Goal: Transaction & Acquisition: Register for event/course

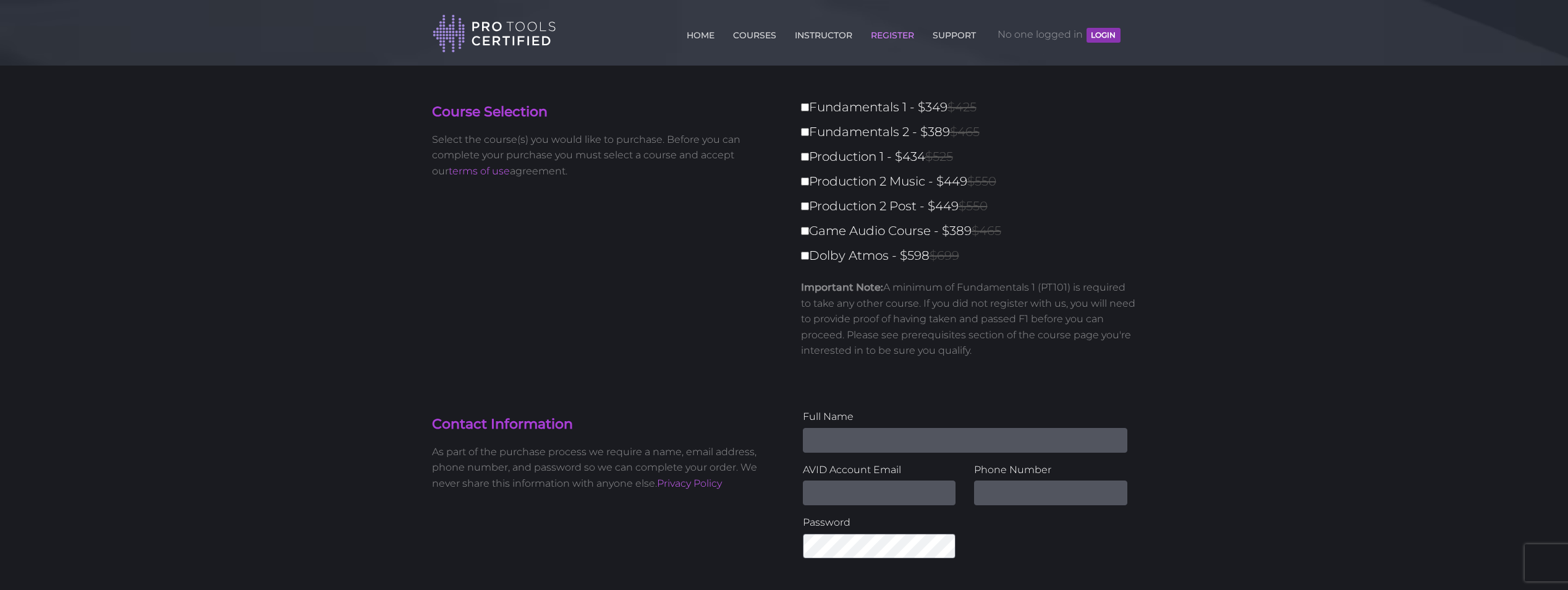
click at [802, 101] on label "Fundamentals 1 - $349 $425" at bounding box center [973, 108] width 343 height 22
click at [802, 103] on input "Fundamentals 1 - $349 $425" at bounding box center [805, 108] width 8 height 8
checkbox input "true"
type input "349"
click at [729, 441] on div "Contact Information As part of the purchase process we require a name, email ad…" at bounding box center [604, 455] width 362 height 93
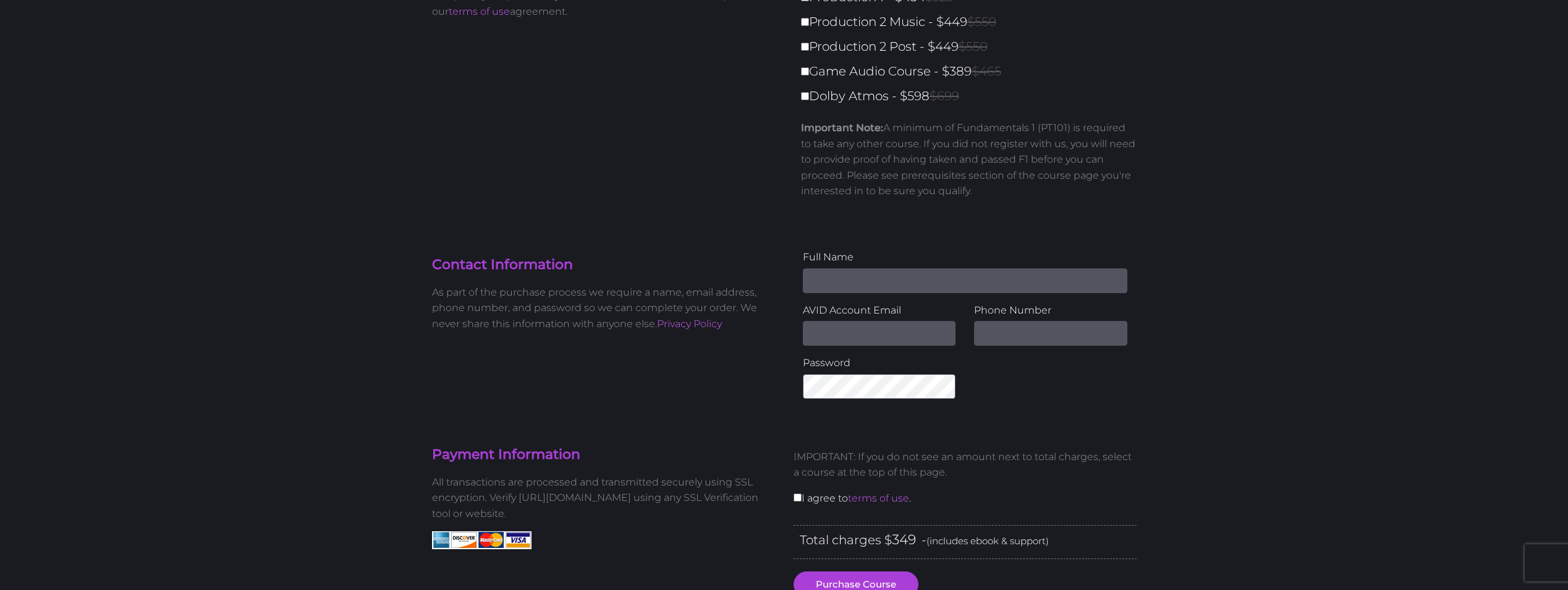
scroll to position [186, 0]
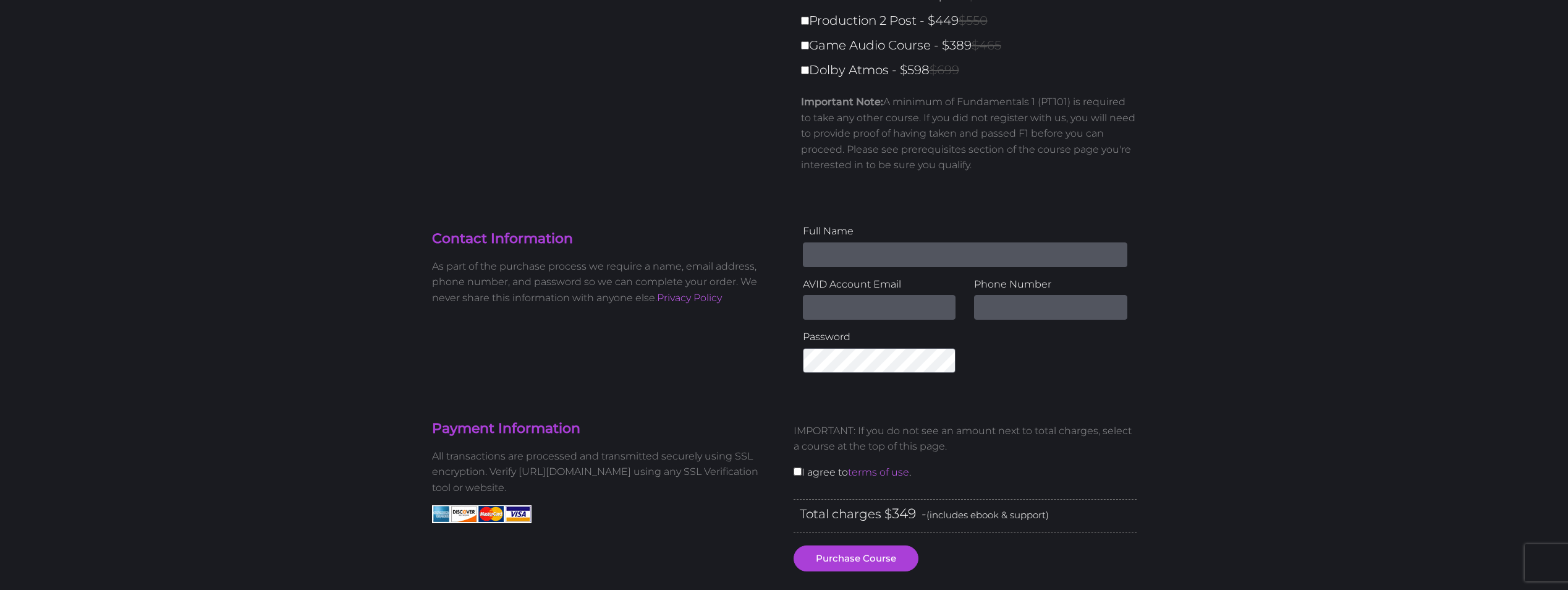
click at [853, 252] on input "Name" at bounding box center [965, 255] width 324 height 24
type input "Rick E Eltzroth"
type input "[PERSON_NAME][EMAIL_ADDRESS][PERSON_NAME][DOMAIN_NAME]"
type input "7608150019"
click at [846, 250] on input "Rick E Eltzroth" at bounding box center [965, 255] width 324 height 24
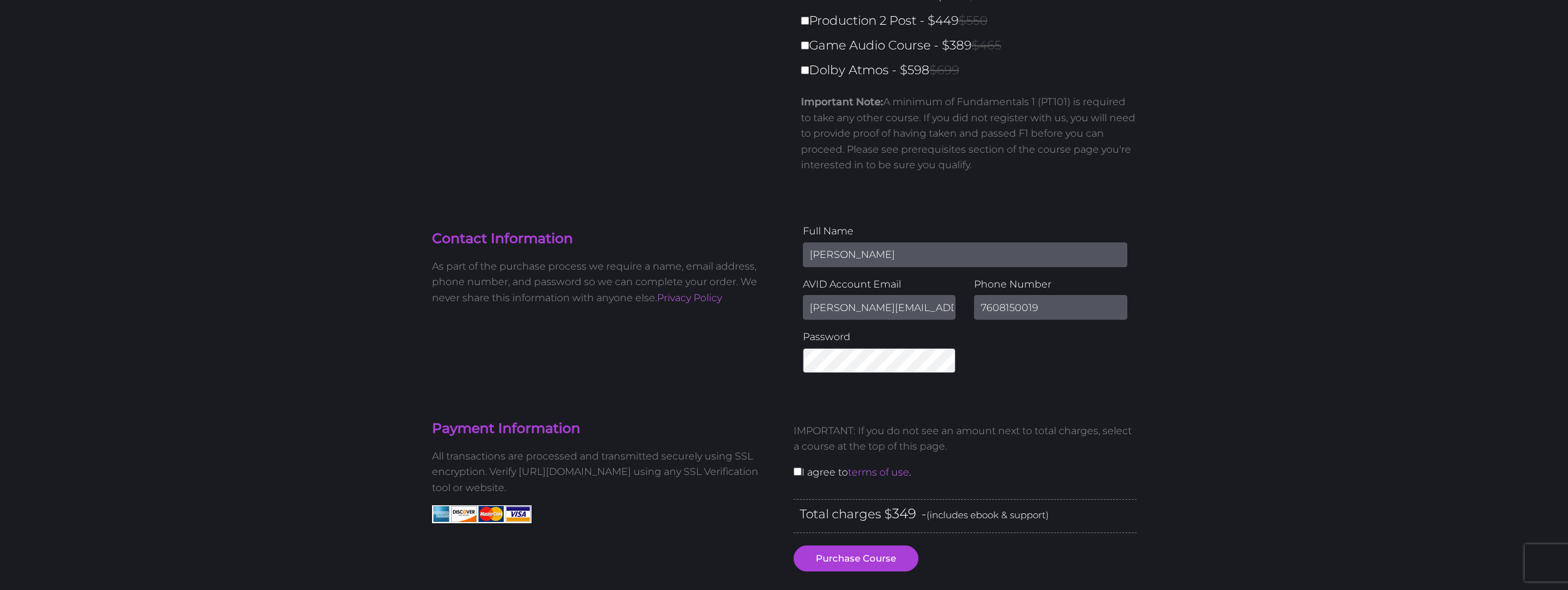
click at [842, 253] on input "Rick E Eltzroth" at bounding box center [965, 255] width 324 height 24
type input "[PERSON_NAME]"
click at [1055, 369] on div "Full Name Rick Eltzroth AVID Account Email rick.eltzroth@outlook.com Phone Numb…" at bounding box center [965, 303] width 362 height 159
click at [793, 403] on section "Payment Information All transactions are processed and transmitted securely usi…" at bounding box center [784, 546] width 723 height 327
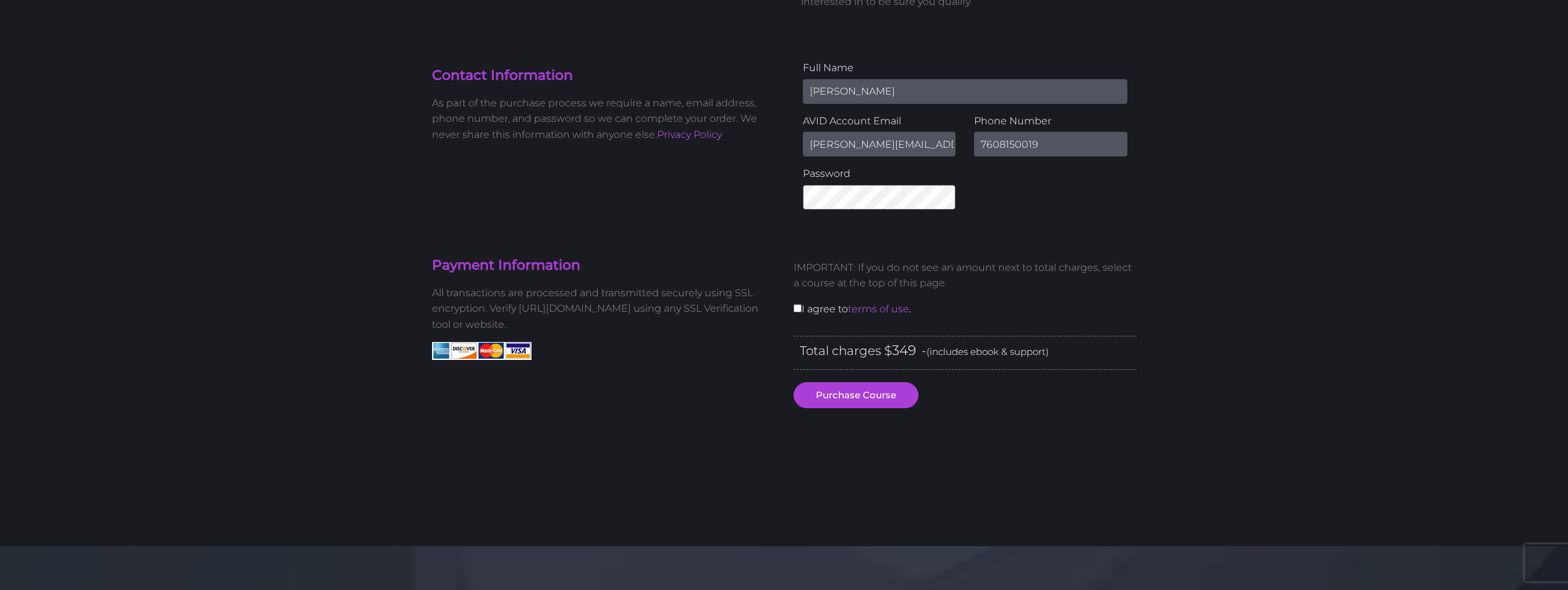
scroll to position [371, 0]
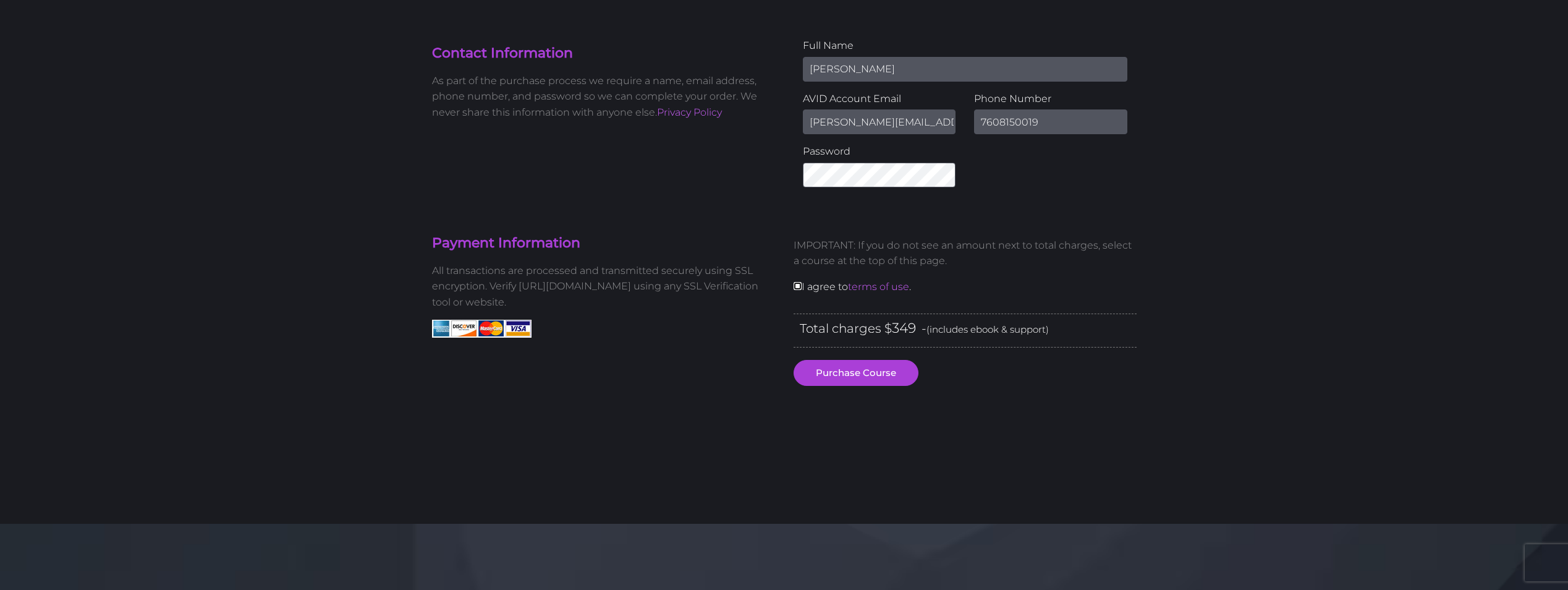
click at [801, 289] on input "checkbox" at bounding box center [798, 286] width 8 height 8
checkbox input "true"
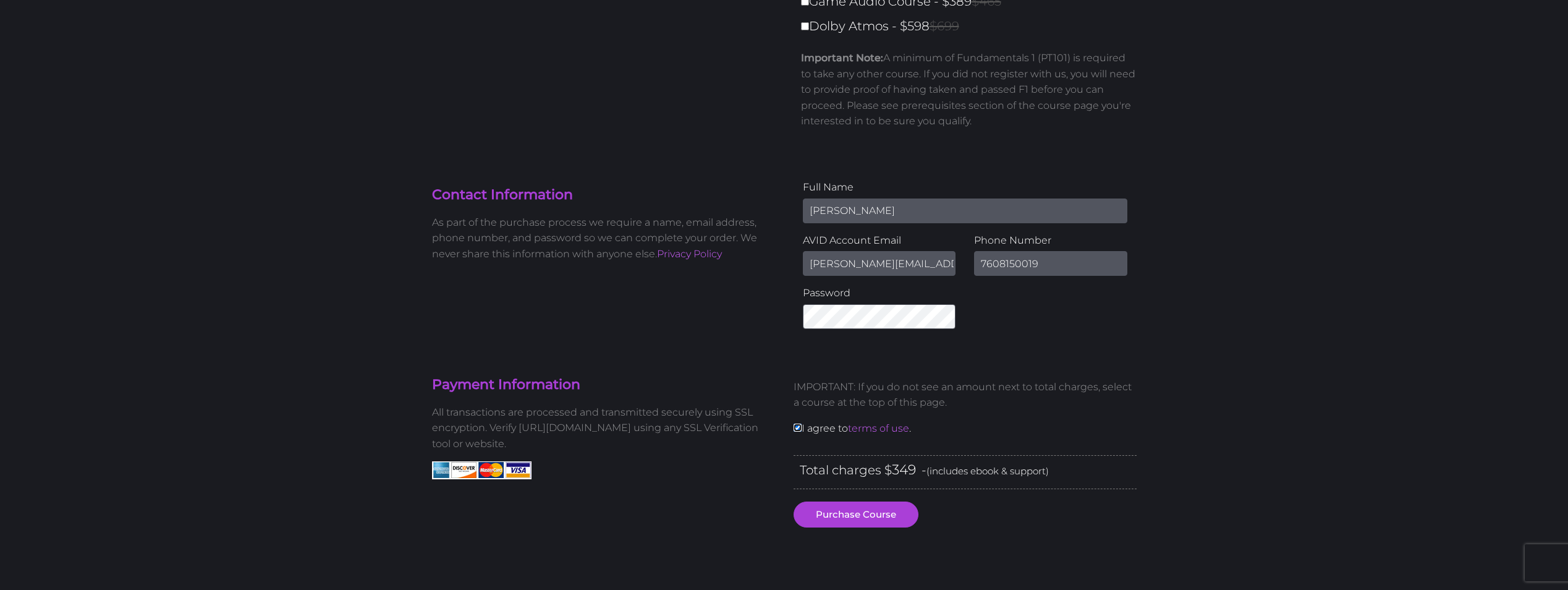
scroll to position [309, 0]
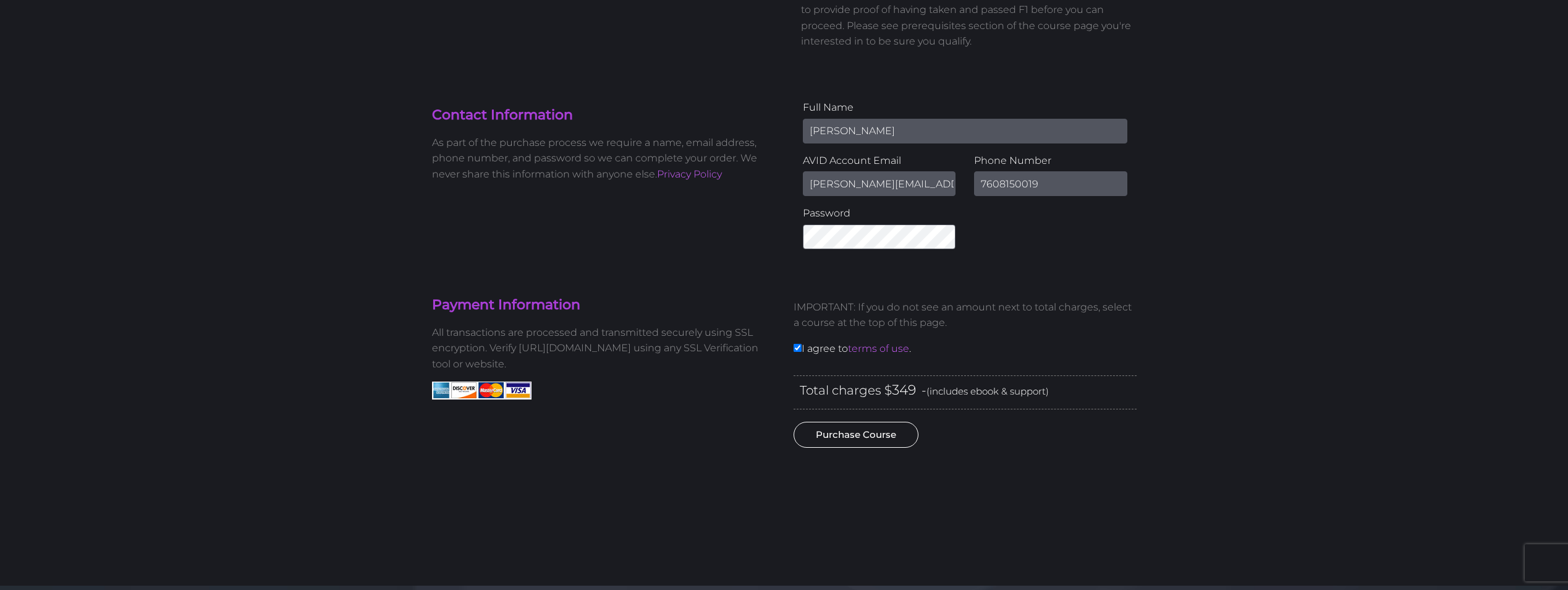
click at [848, 442] on button "Purchase Course" at bounding box center [856, 435] width 125 height 26
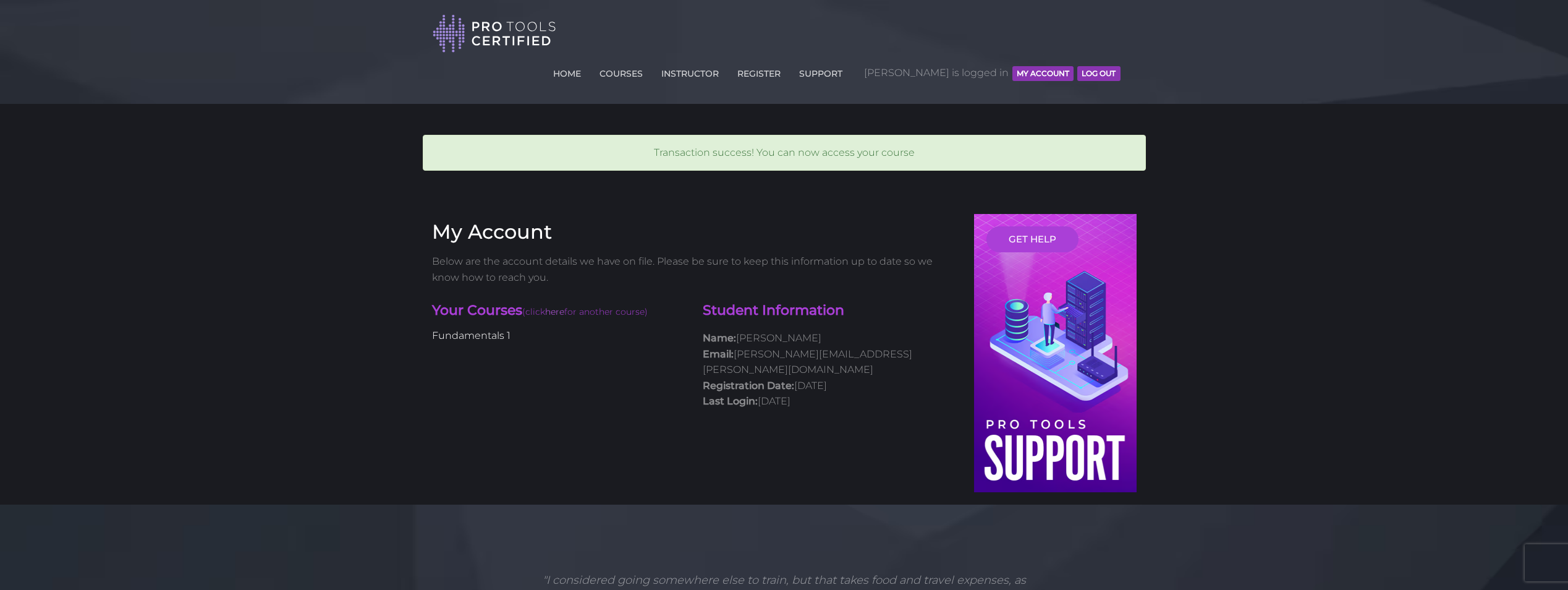
click at [497, 329] on link "Fundamentals 1" at bounding box center [471, 335] width 78 height 12
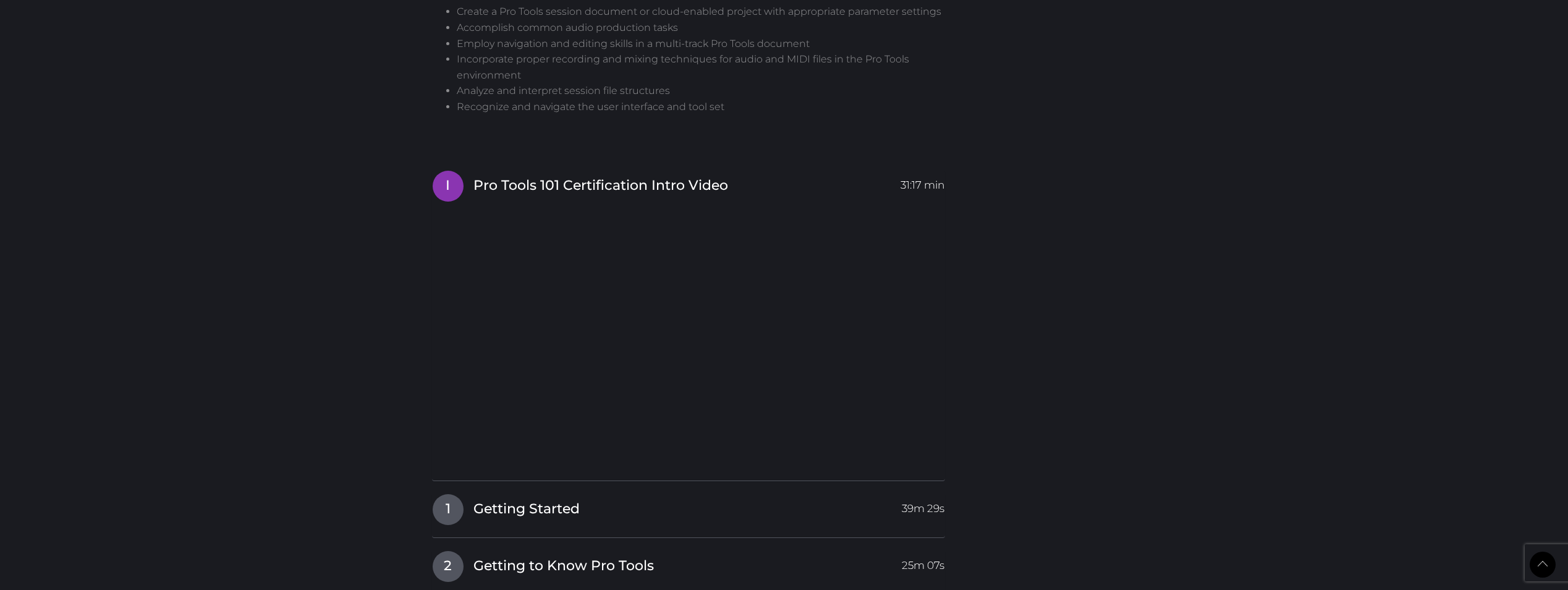
scroll to position [1484, 0]
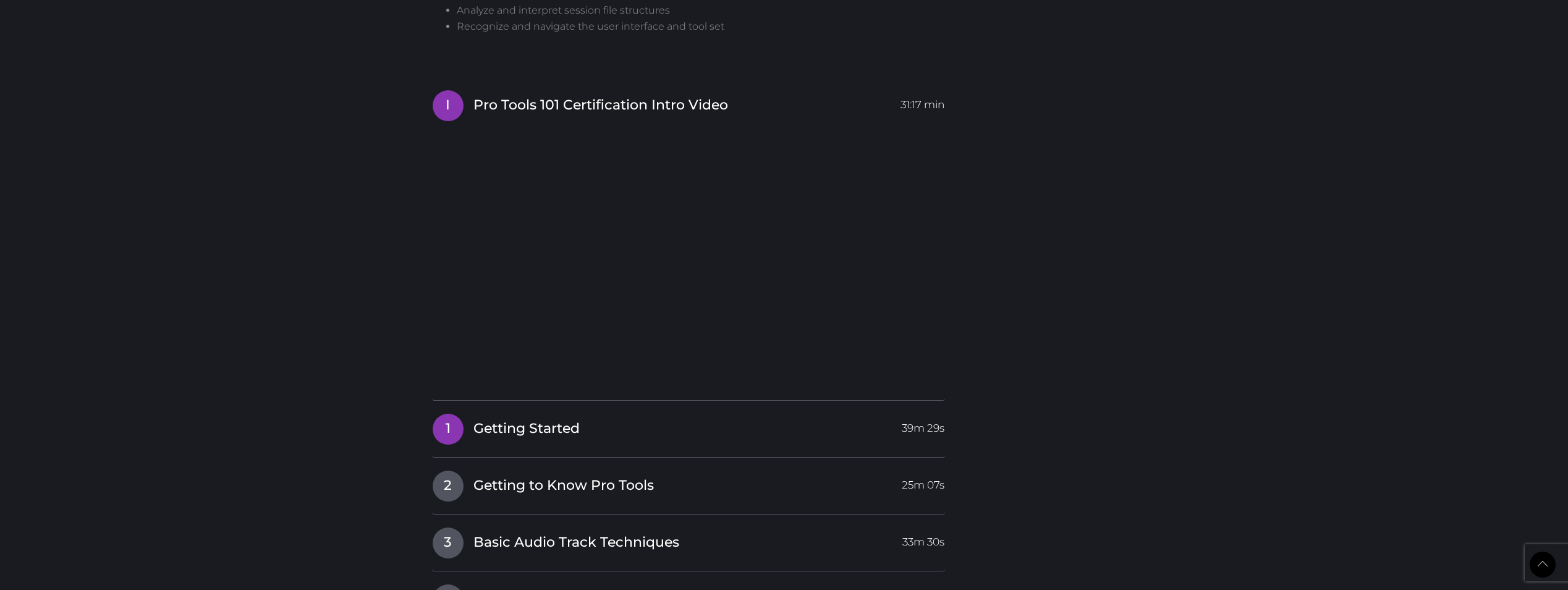
click at [540, 419] on span "Getting Started" at bounding box center [527, 429] width 106 height 19
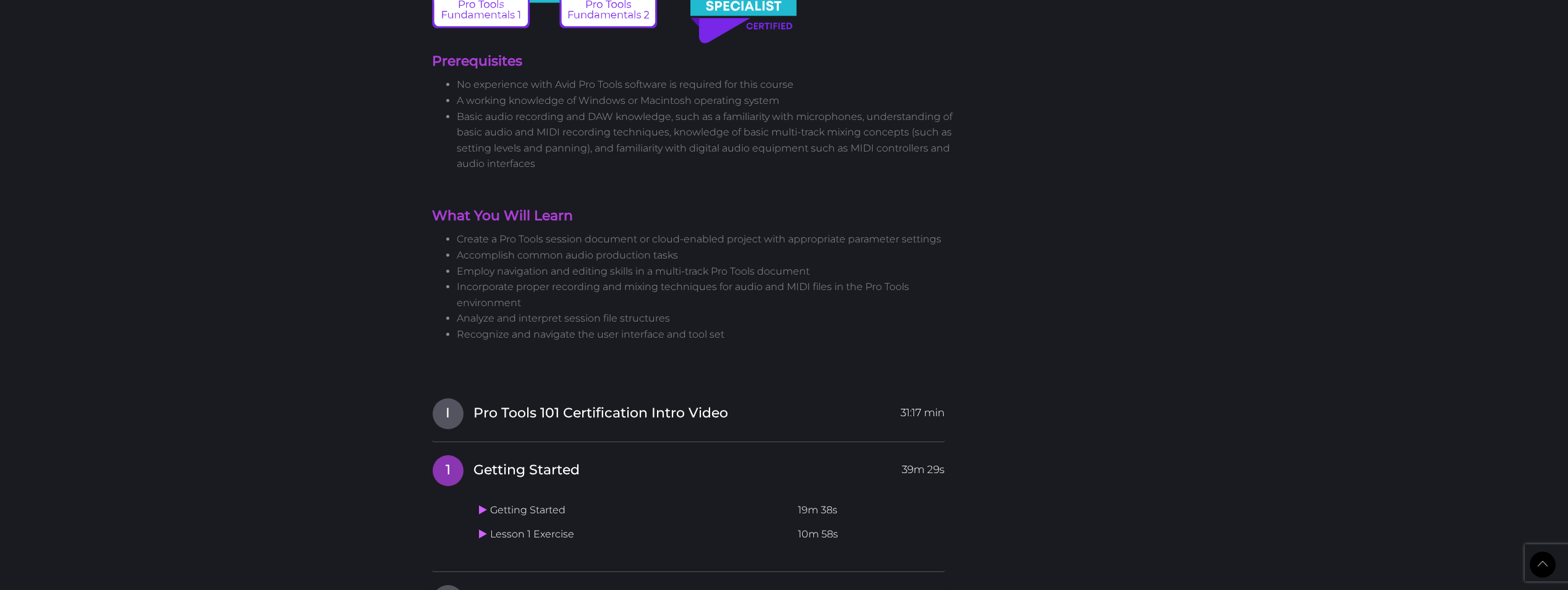
scroll to position [1175, 0]
click at [561, 405] on span "Pro Tools 101 Certification Intro Video" at bounding box center [601, 414] width 254 height 19
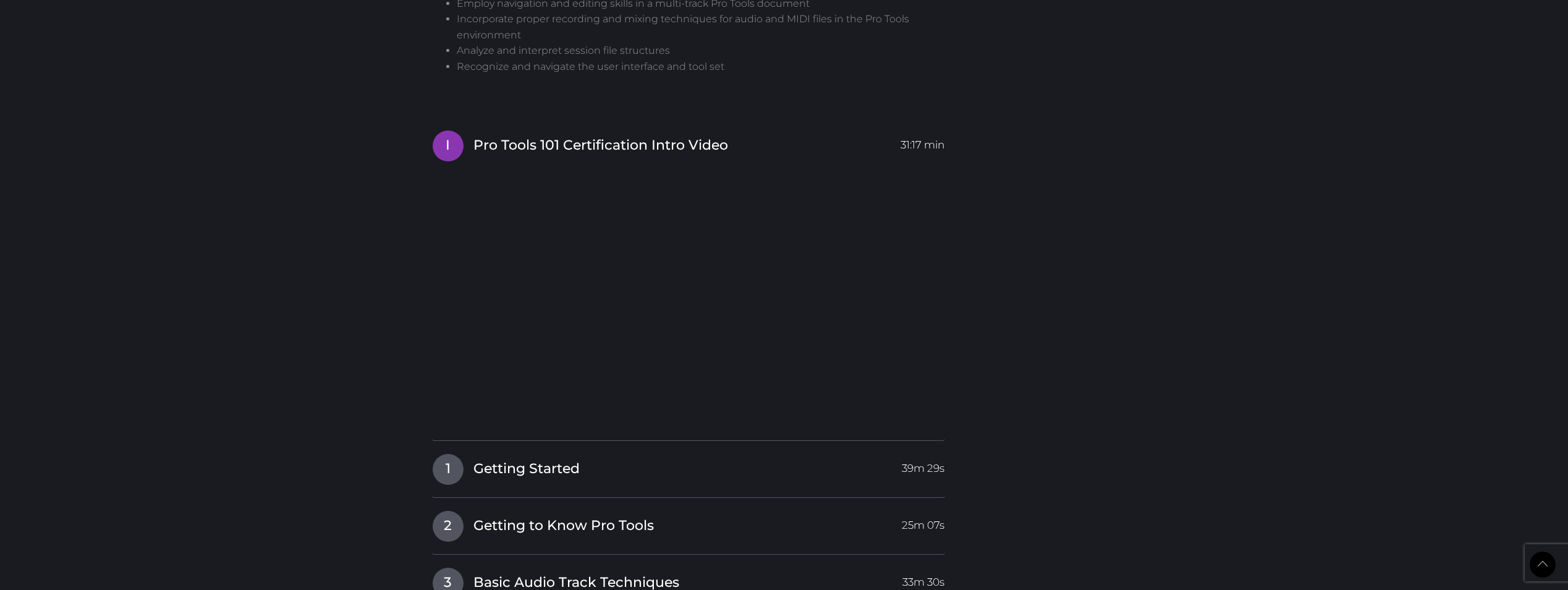
scroll to position [1422, 0]
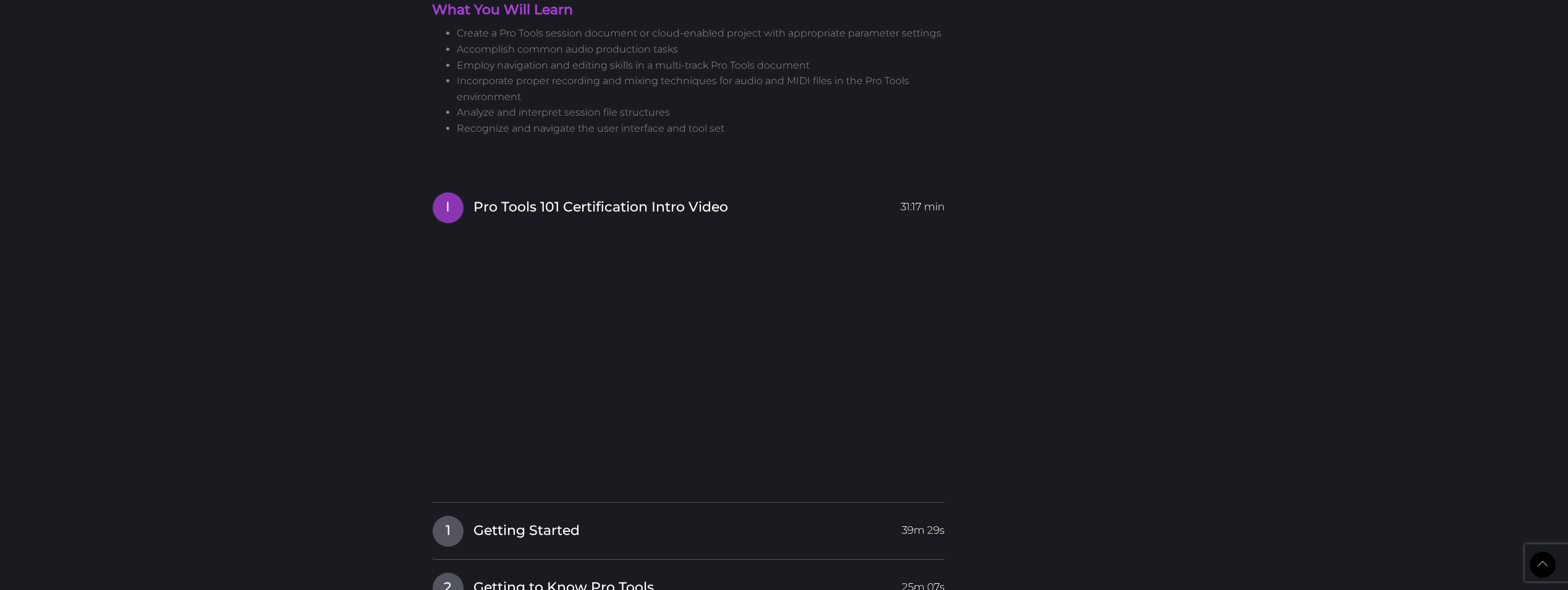
scroll to position [1422, 0]
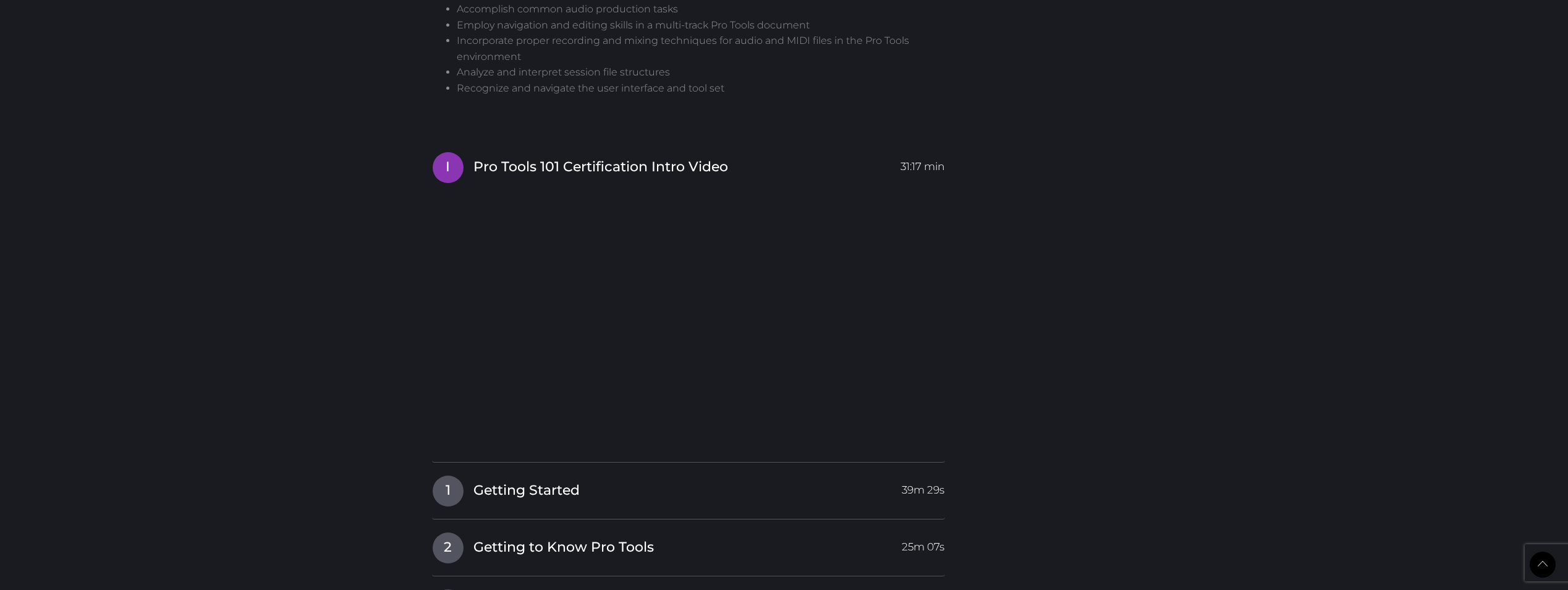
click at [298, 427] on body "Back to Top Toggle navigation HOME COURSES INSTRUCTOR REGISTER SUPPORT [PERSON_…" at bounding box center [784, 143] width 1568 height 3130
click at [498, 481] on span "Getting Started" at bounding box center [527, 491] width 106 height 19
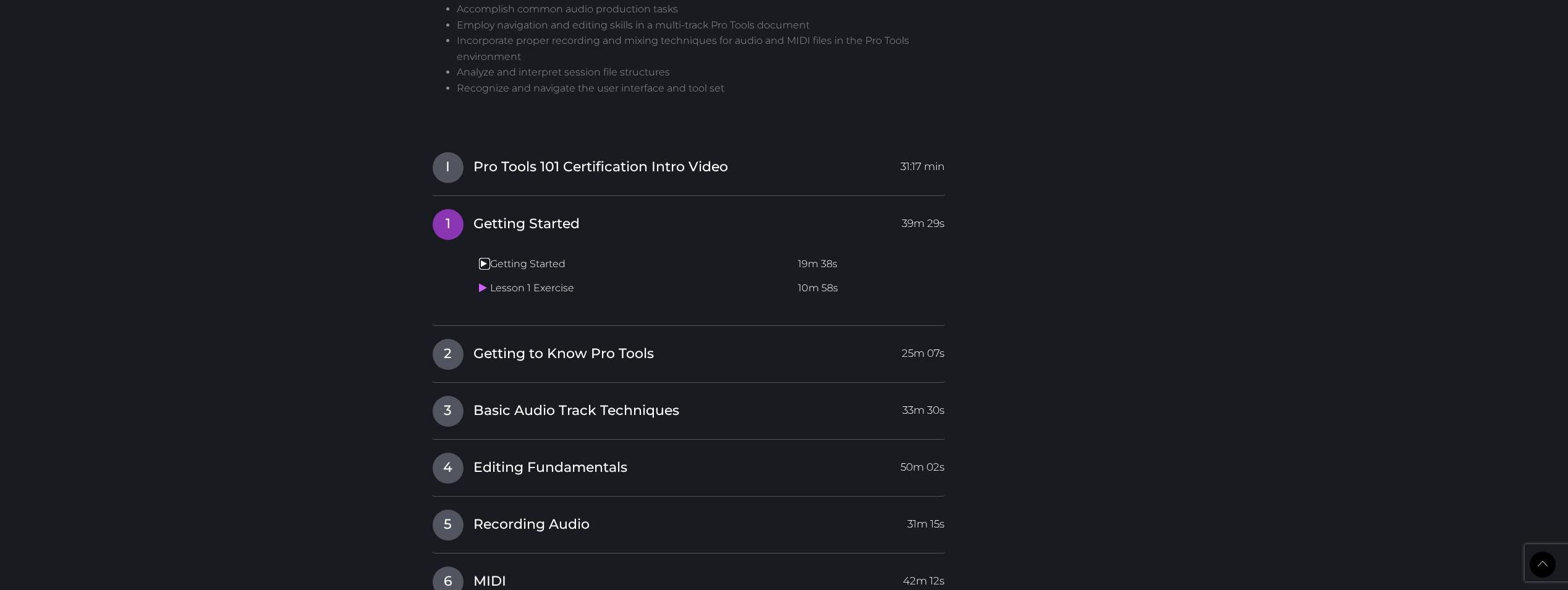
click at [479, 259] on icon at bounding box center [483, 263] width 8 height 10
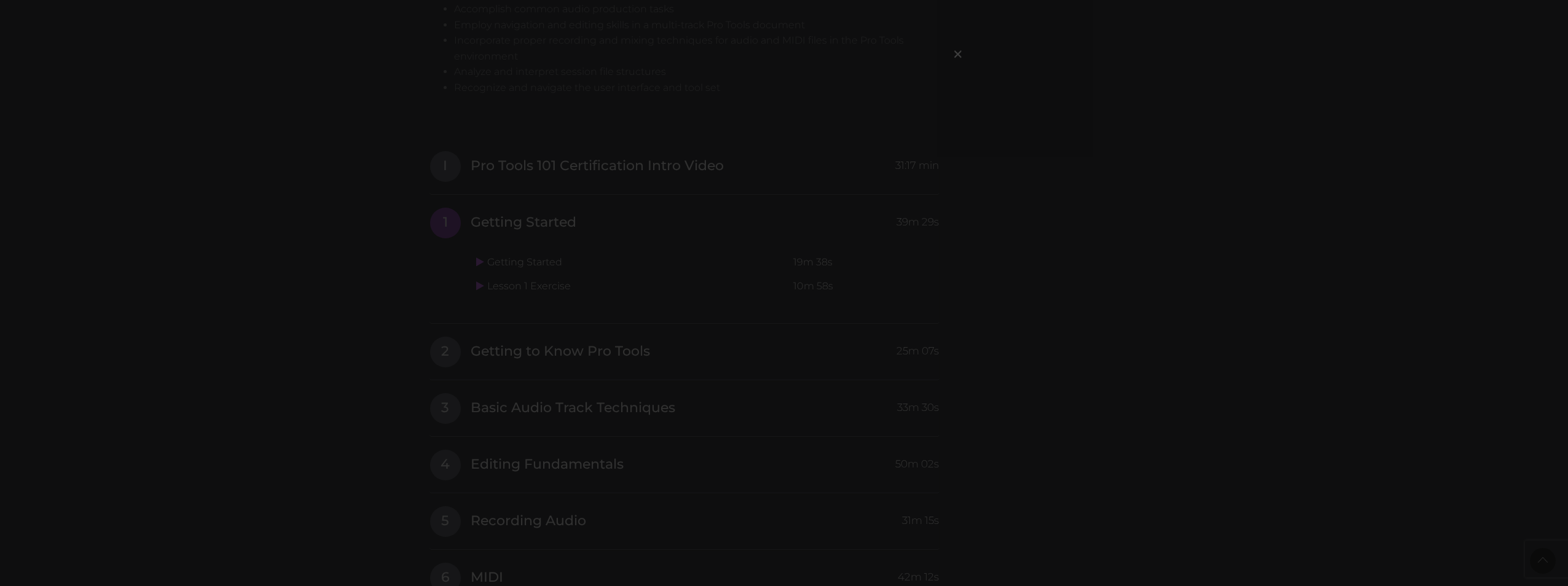
click at [534, 154] on div "×" at bounding box center [784, 293] width 1568 height 586
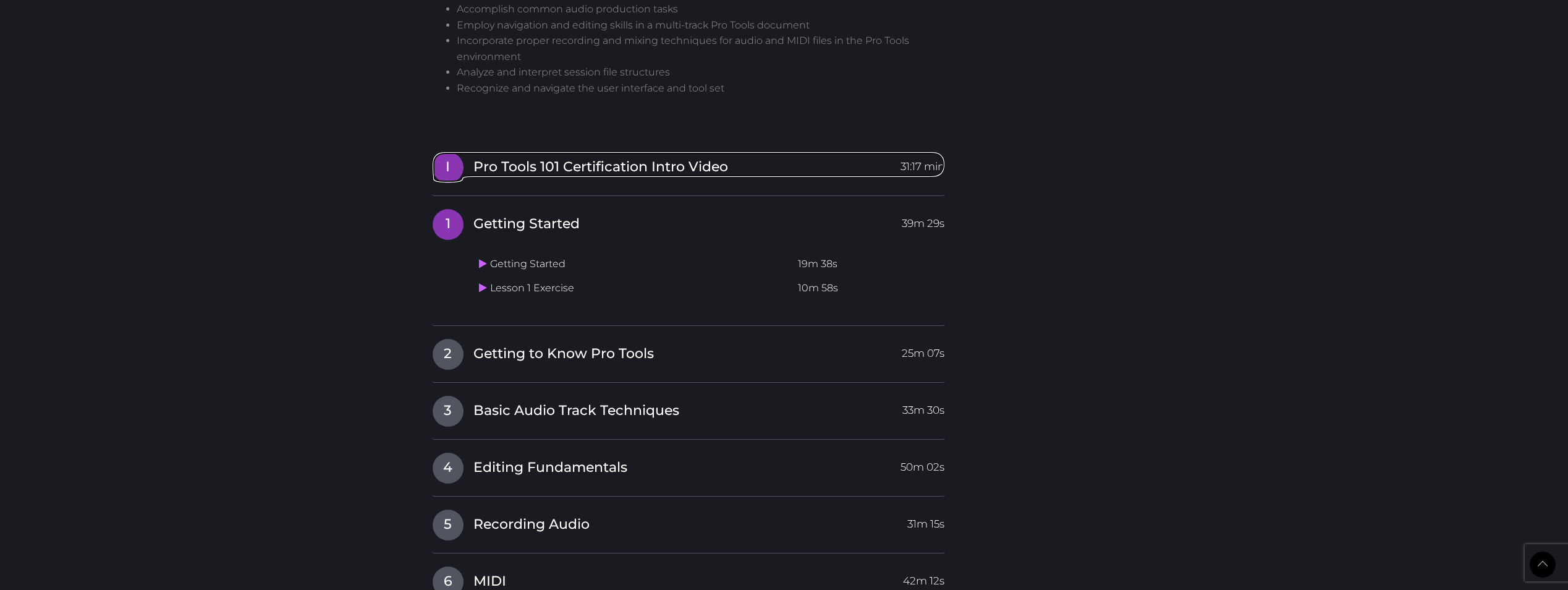
click at [561, 158] on span "Pro Tools 101 Certification Intro Video" at bounding box center [601, 167] width 254 height 19
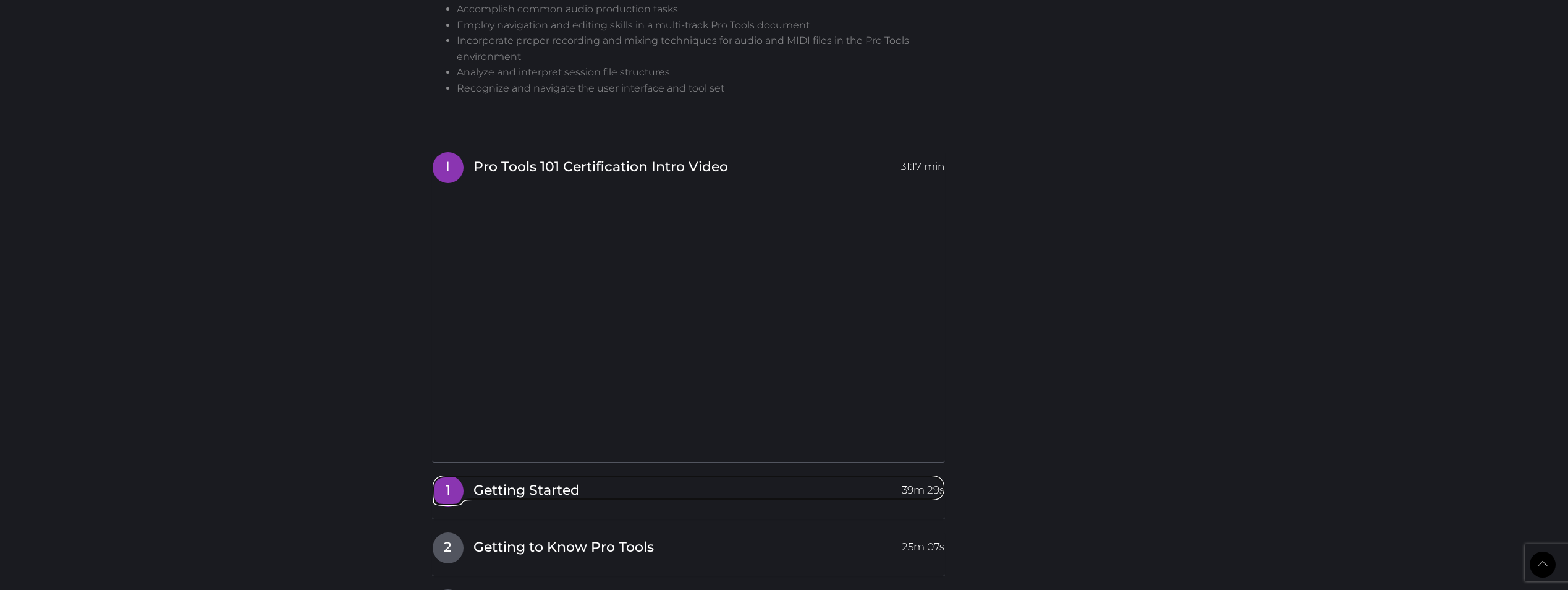
click at [515, 481] on span "Getting Started" at bounding box center [527, 491] width 106 height 19
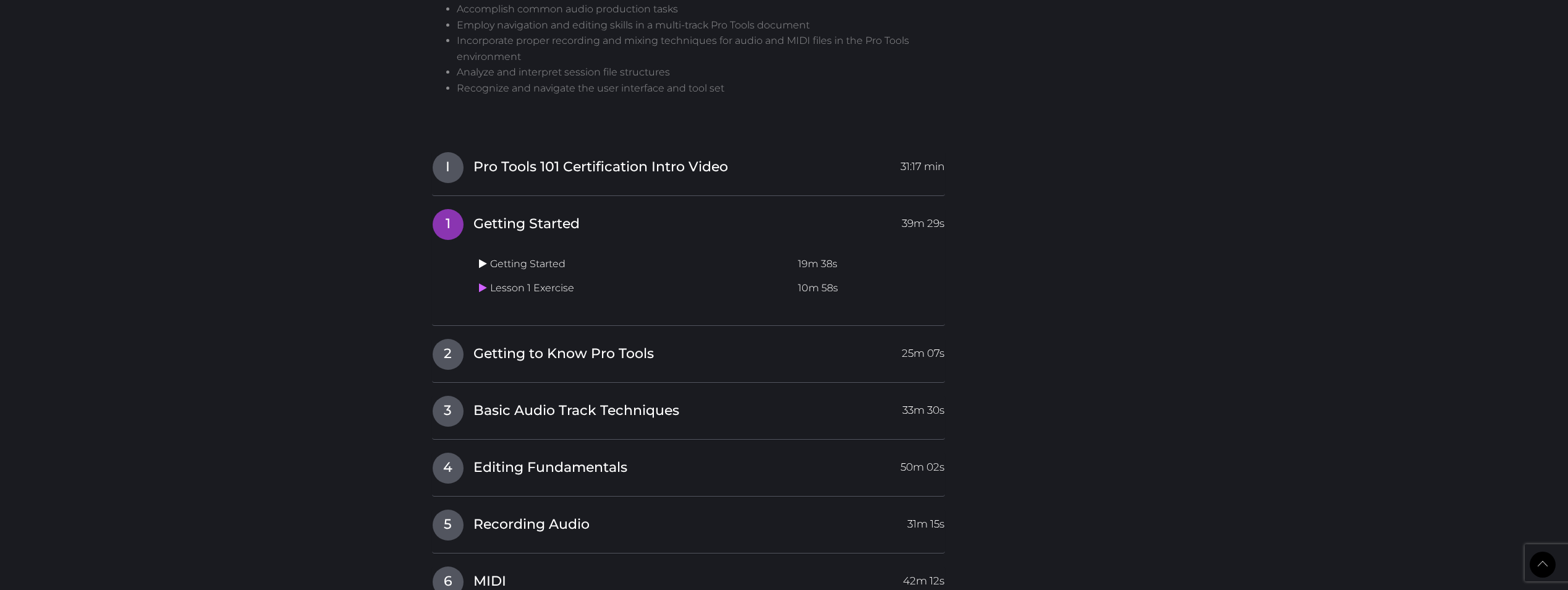
click at [480, 259] on icon at bounding box center [483, 263] width 8 height 10
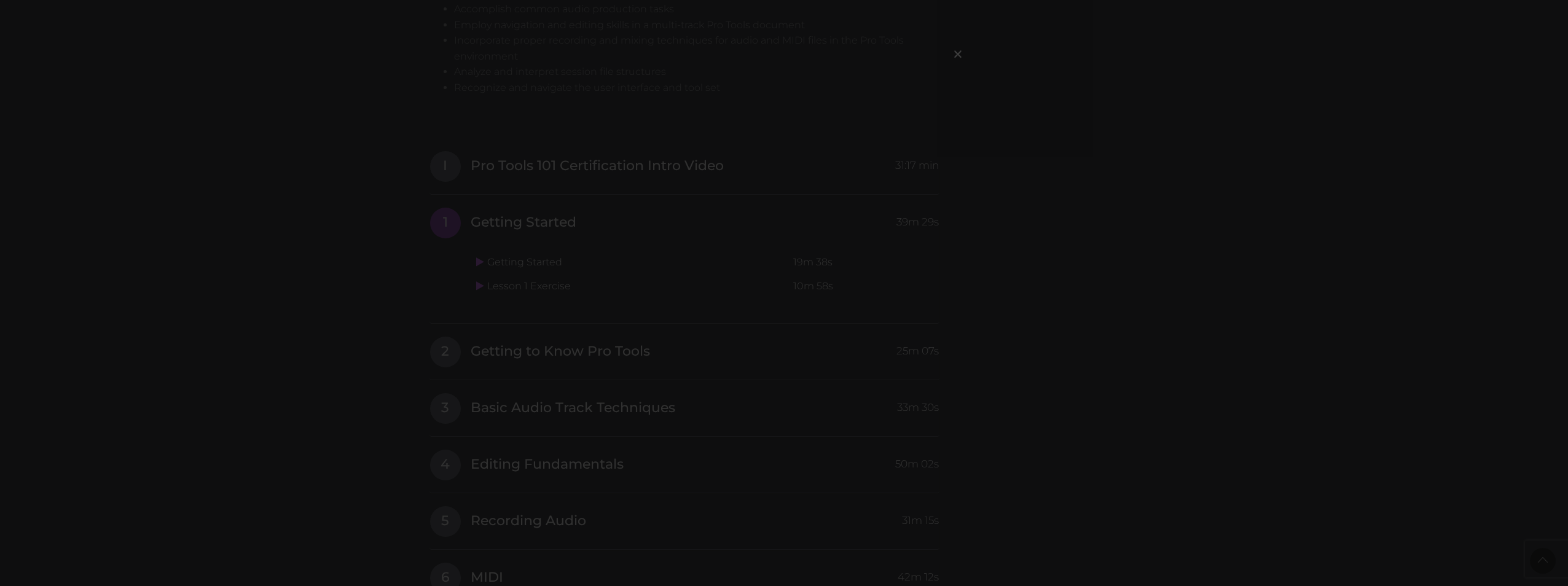
click at [1102, 158] on div "×" at bounding box center [784, 293] width 1568 height 586
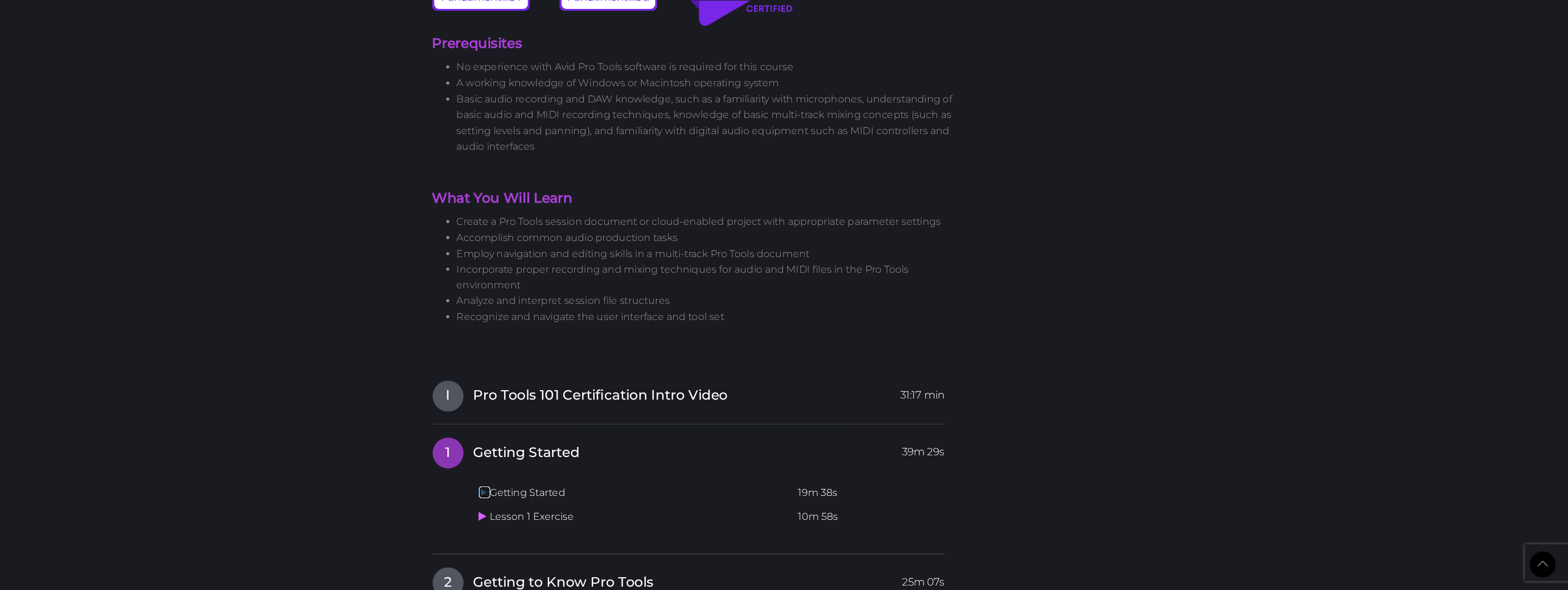
scroll to position [1057, 0]
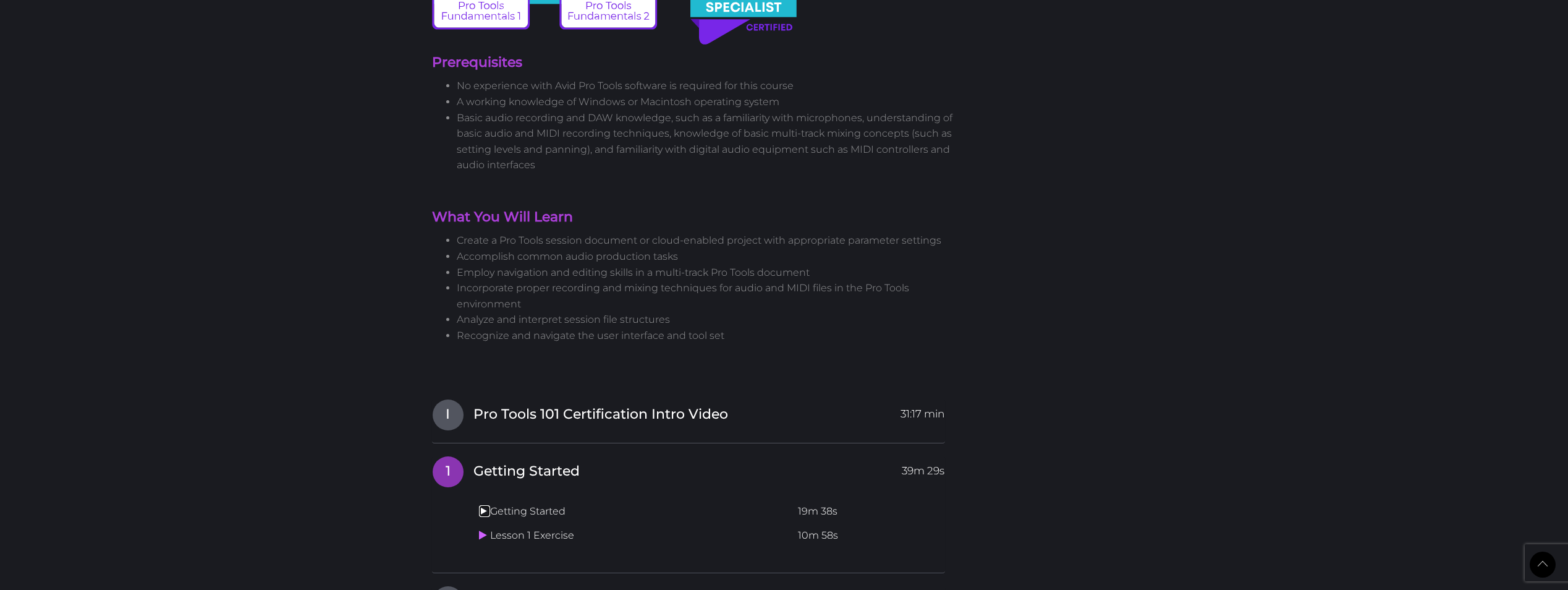
click at [484, 506] on icon at bounding box center [483, 510] width 8 height 10
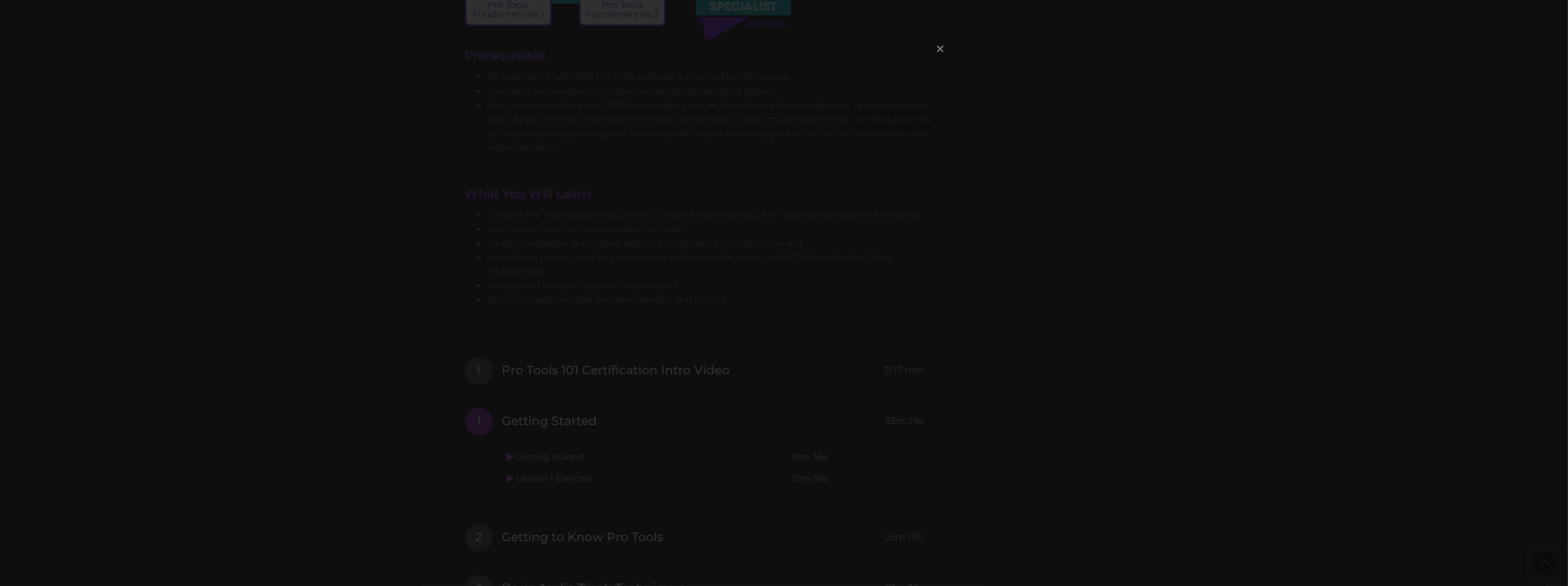
click at [936, 48] on span "×" at bounding box center [940, 48] width 11 height 24
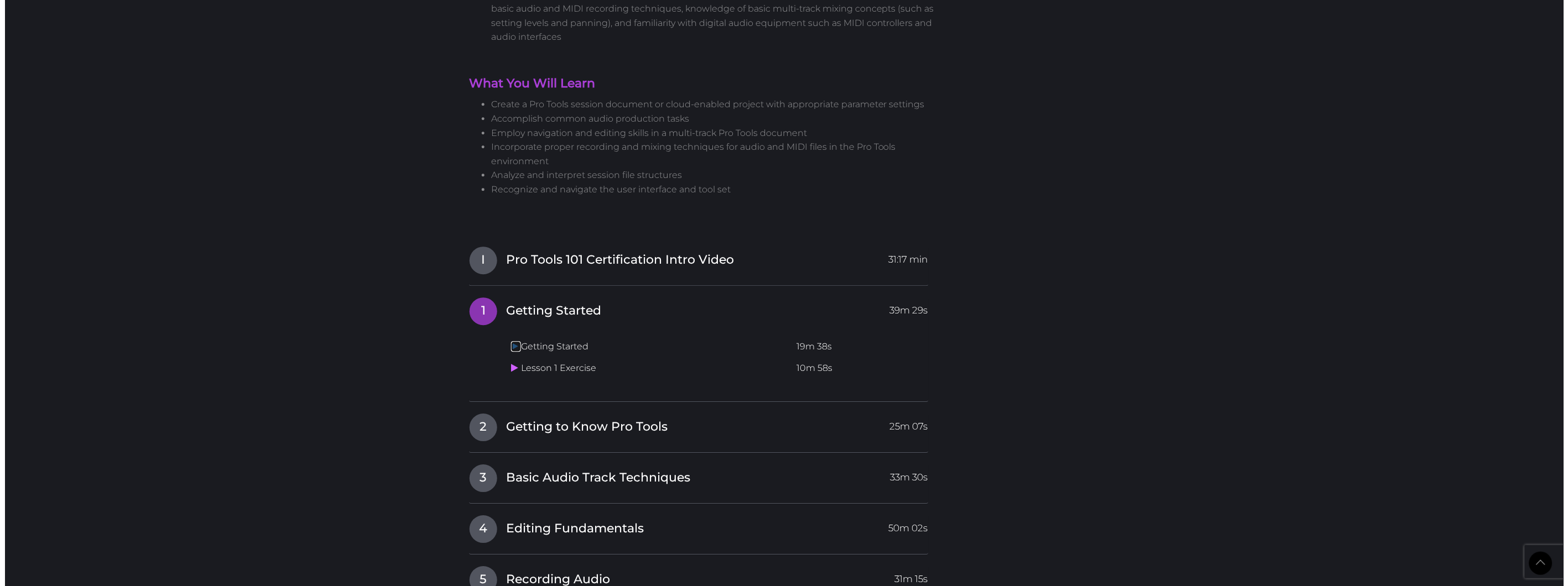
scroll to position [1173, 0]
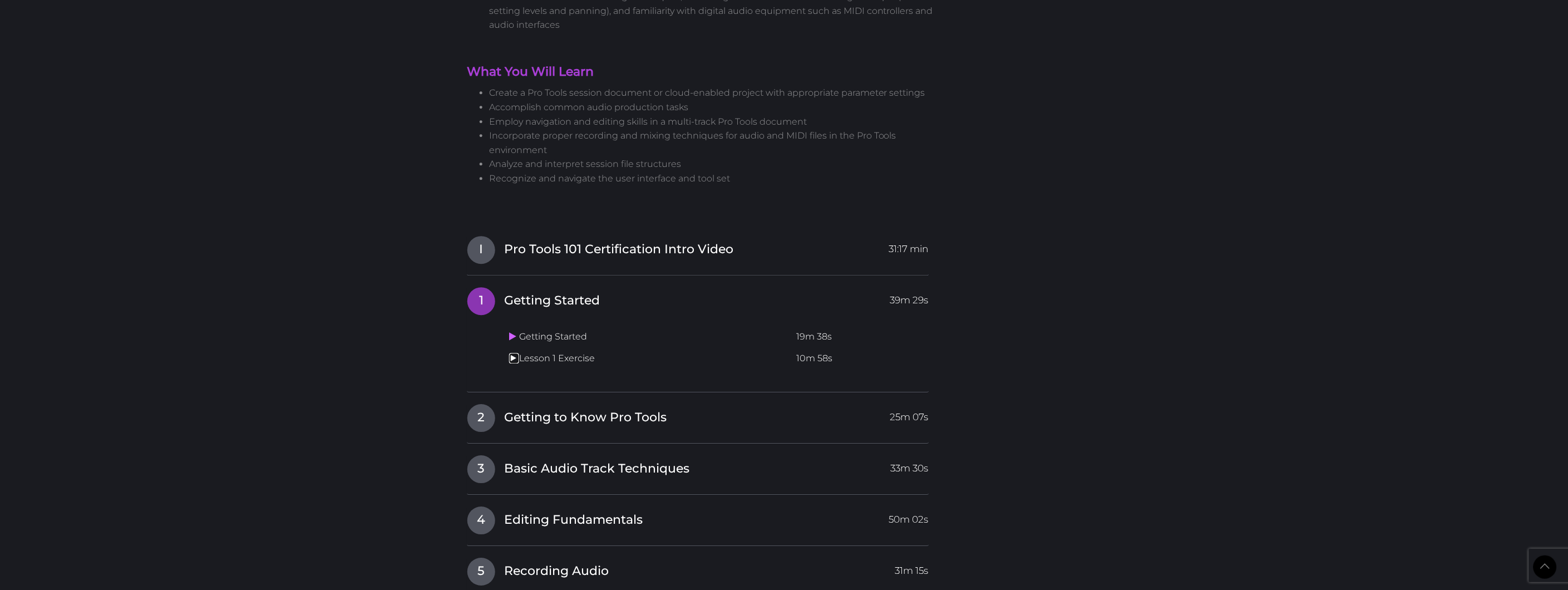
click at [514, 354] on icon at bounding box center [512, 358] width 7 height 9
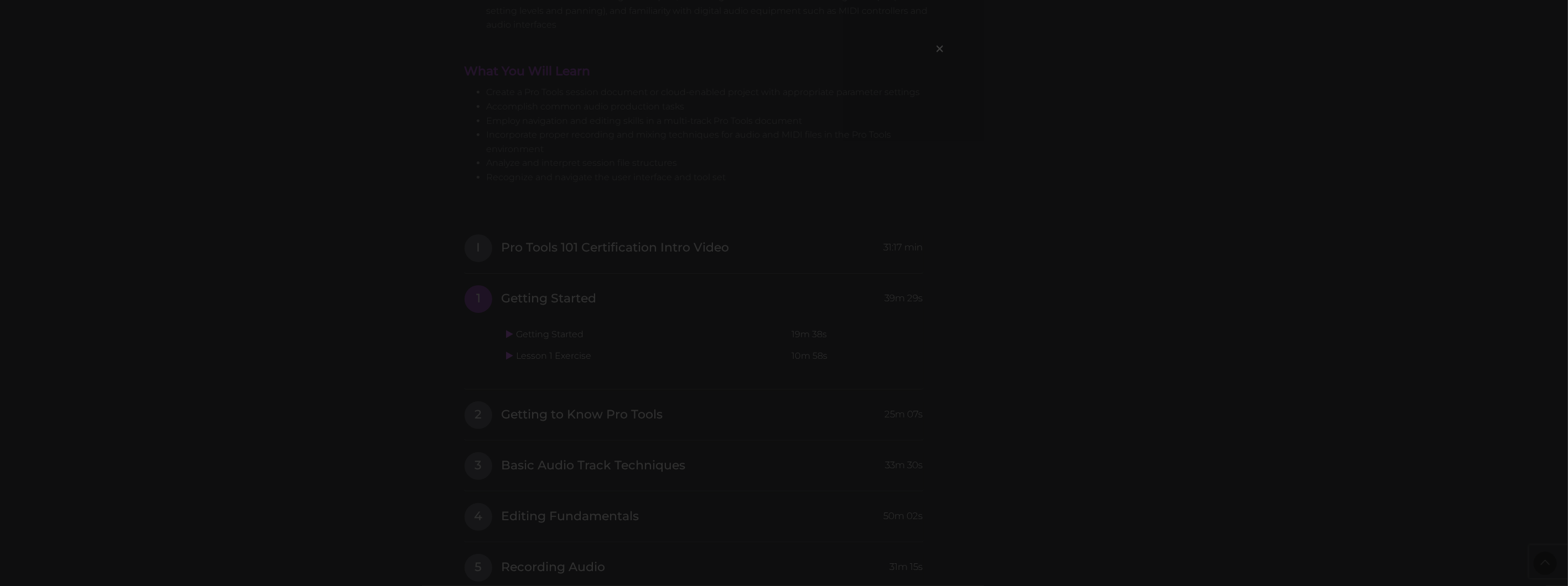
click at [1051, 229] on div "×" at bounding box center [784, 293] width 1568 height 586
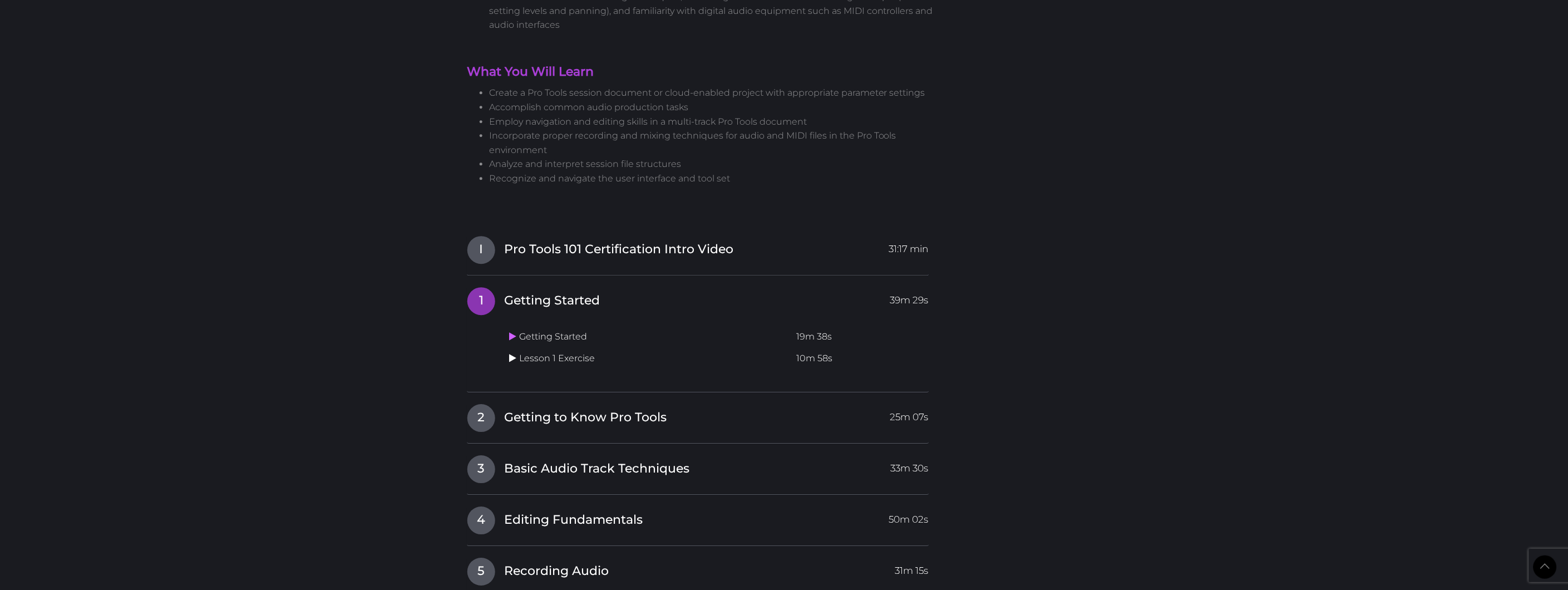
click at [514, 354] on icon at bounding box center [512, 358] width 7 height 9
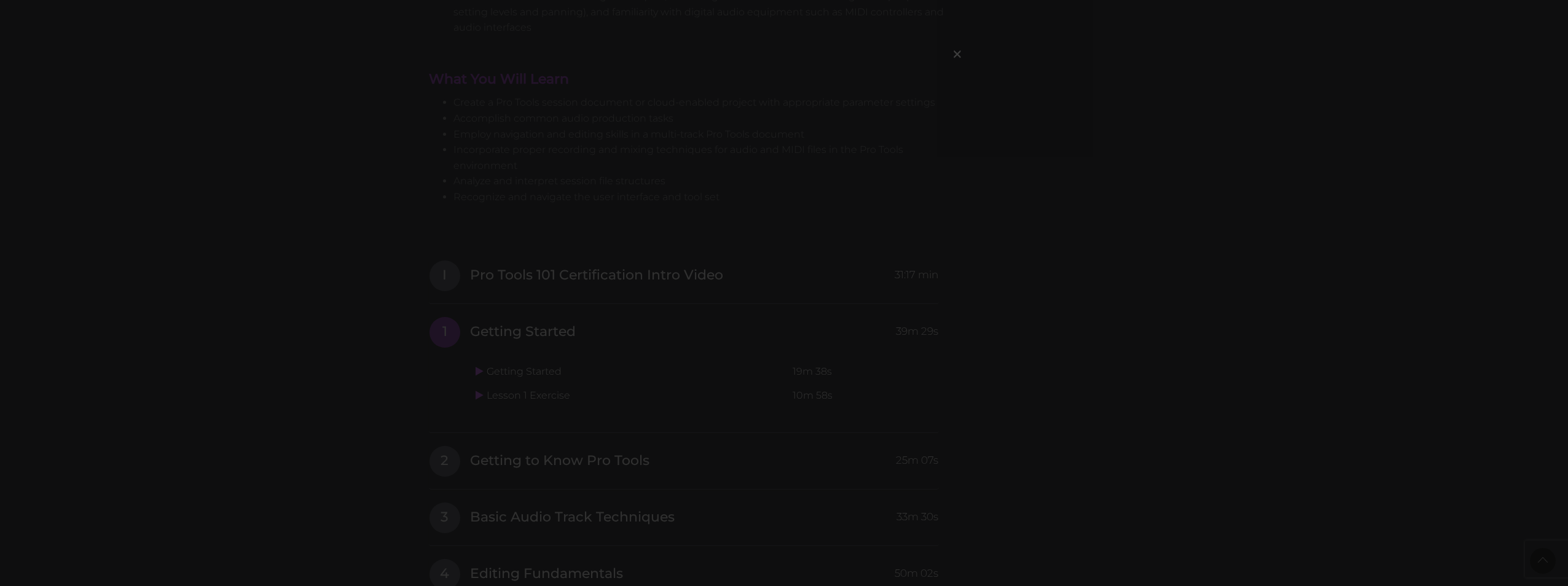
click at [1449, 105] on div "×" at bounding box center [784, 293] width 1568 height 586
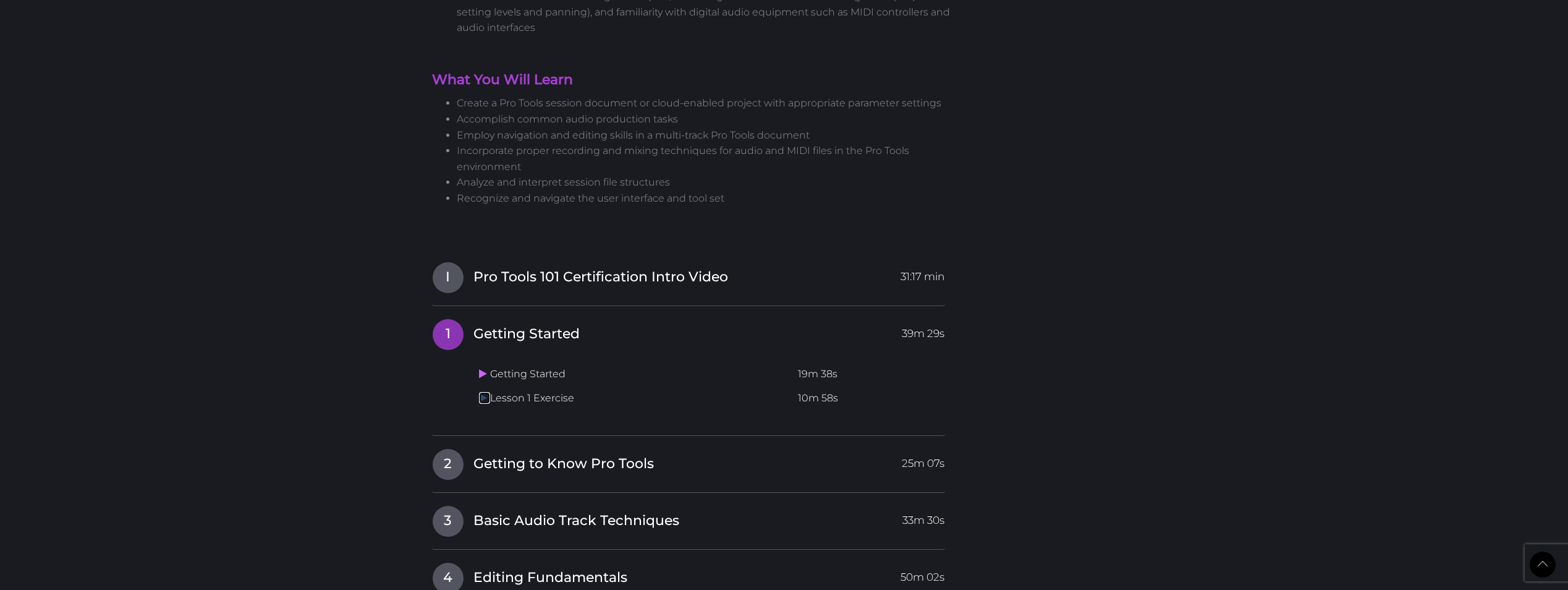
scroll to position [1374, 0]
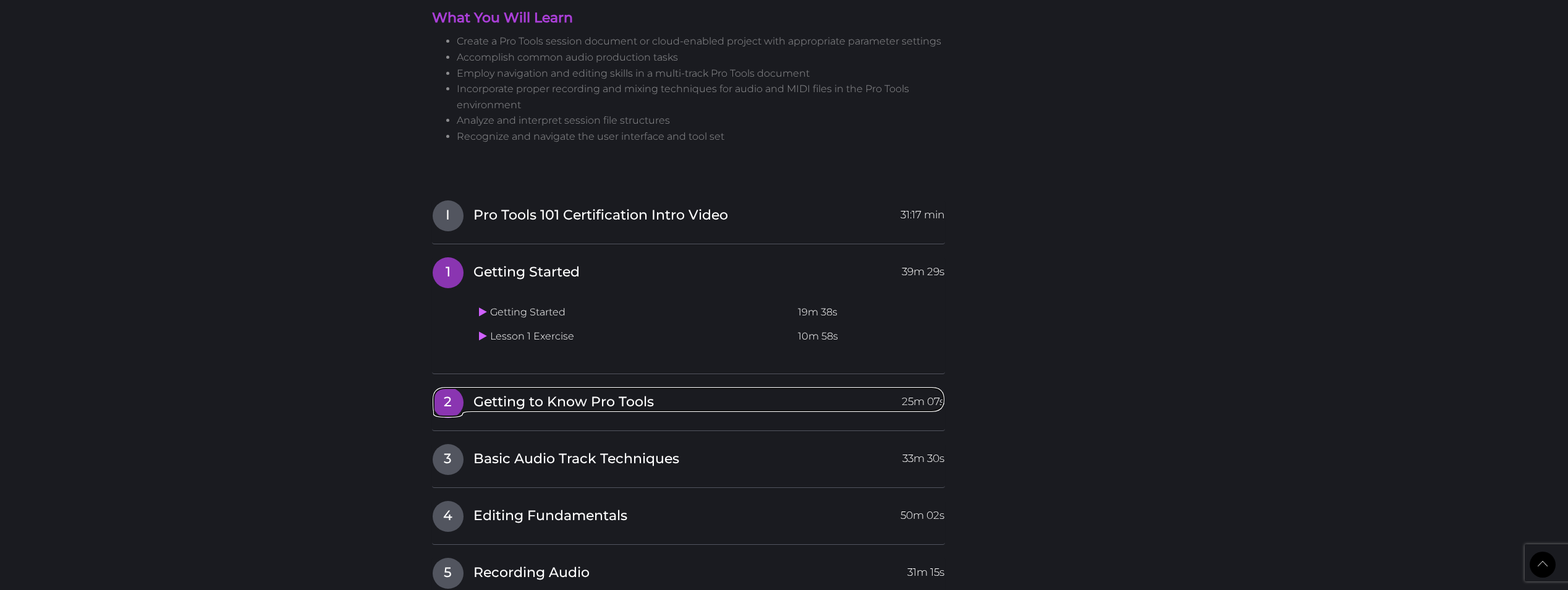
click at [445, 387] on span "2" at bounding box center [448, 402] width 31 height 31
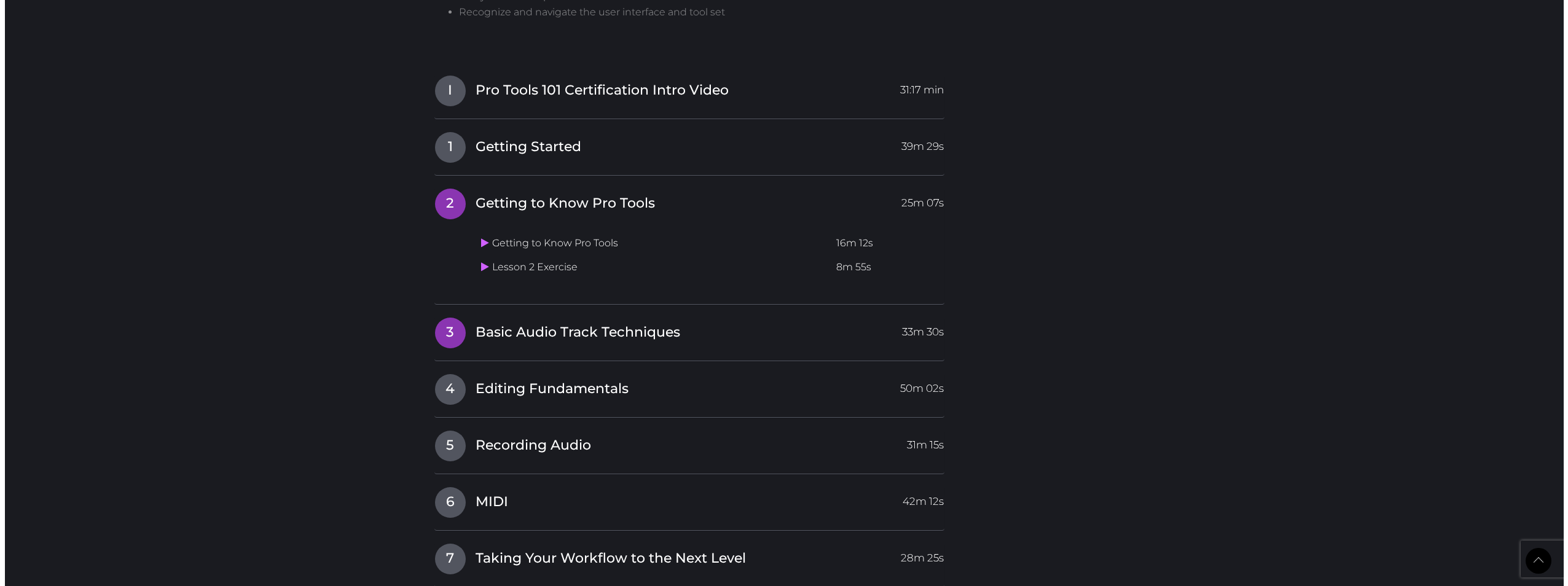
scroll to position [1488, 0]
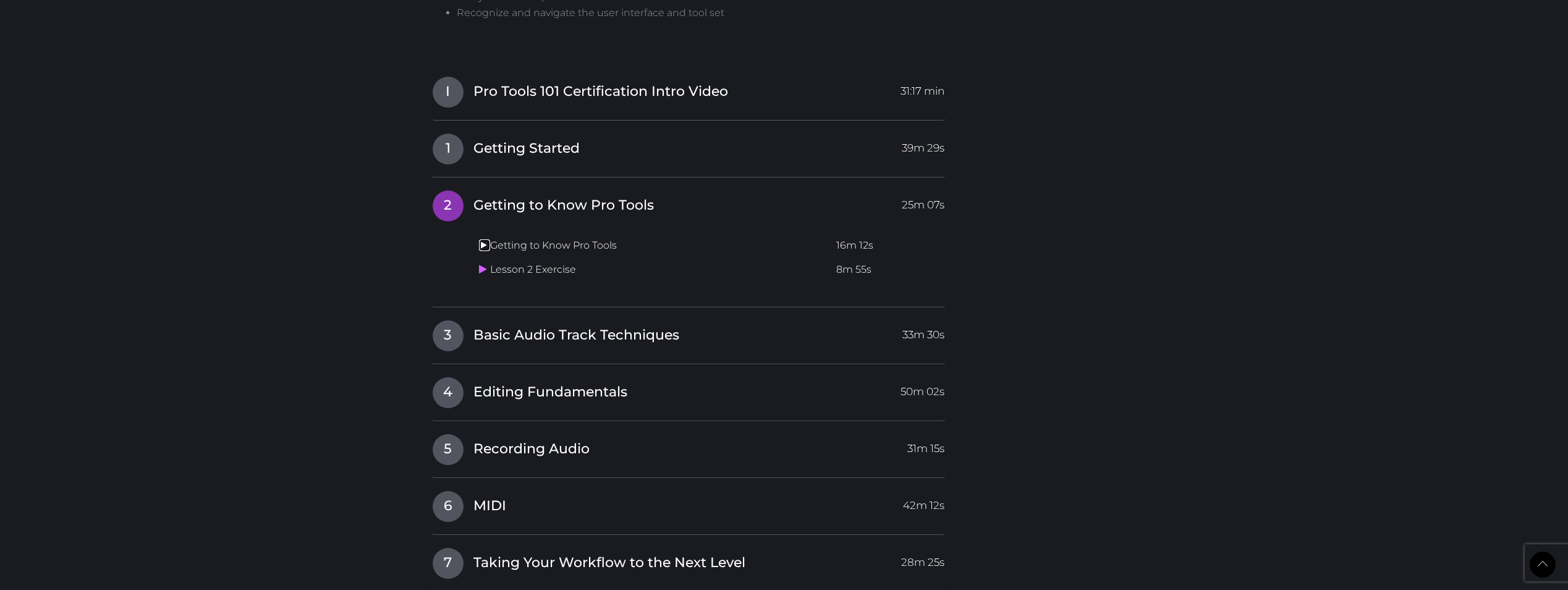
click at [482, 240] on icon at bounding box center [483, 245] width 8 height 10
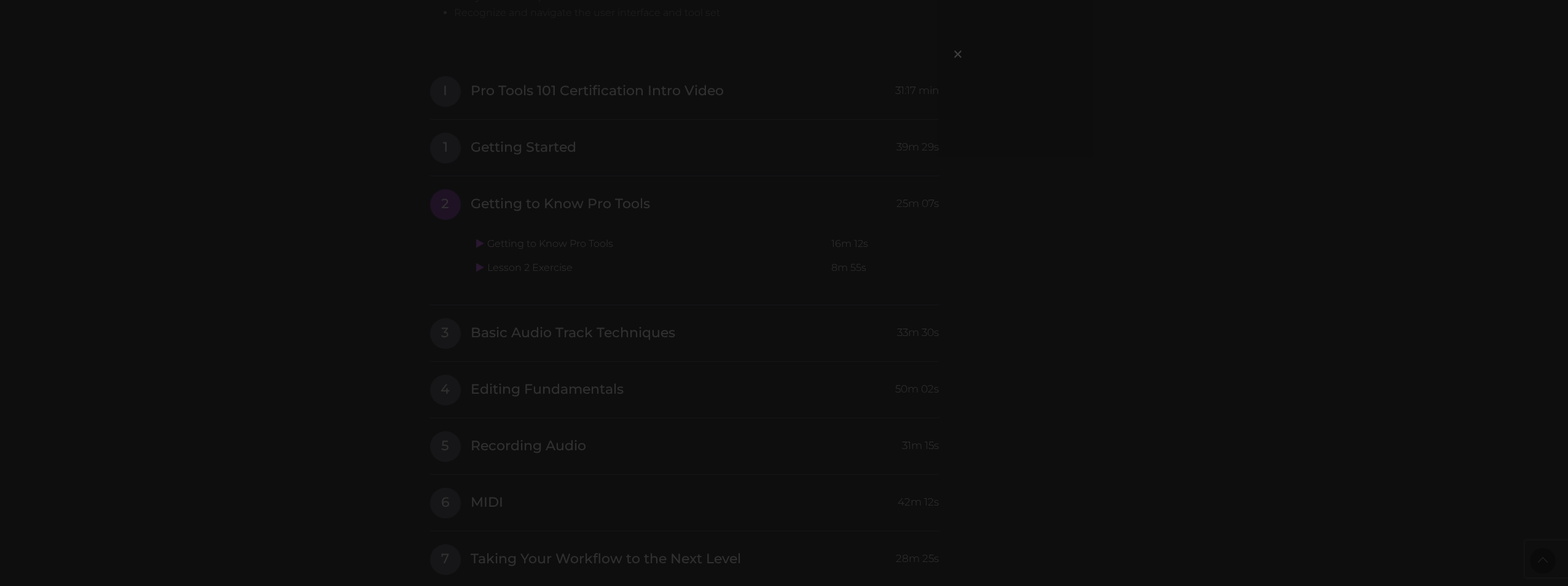
click at [838, 397] on div "×" at bounding box center [784, 293] width 1568 height 586
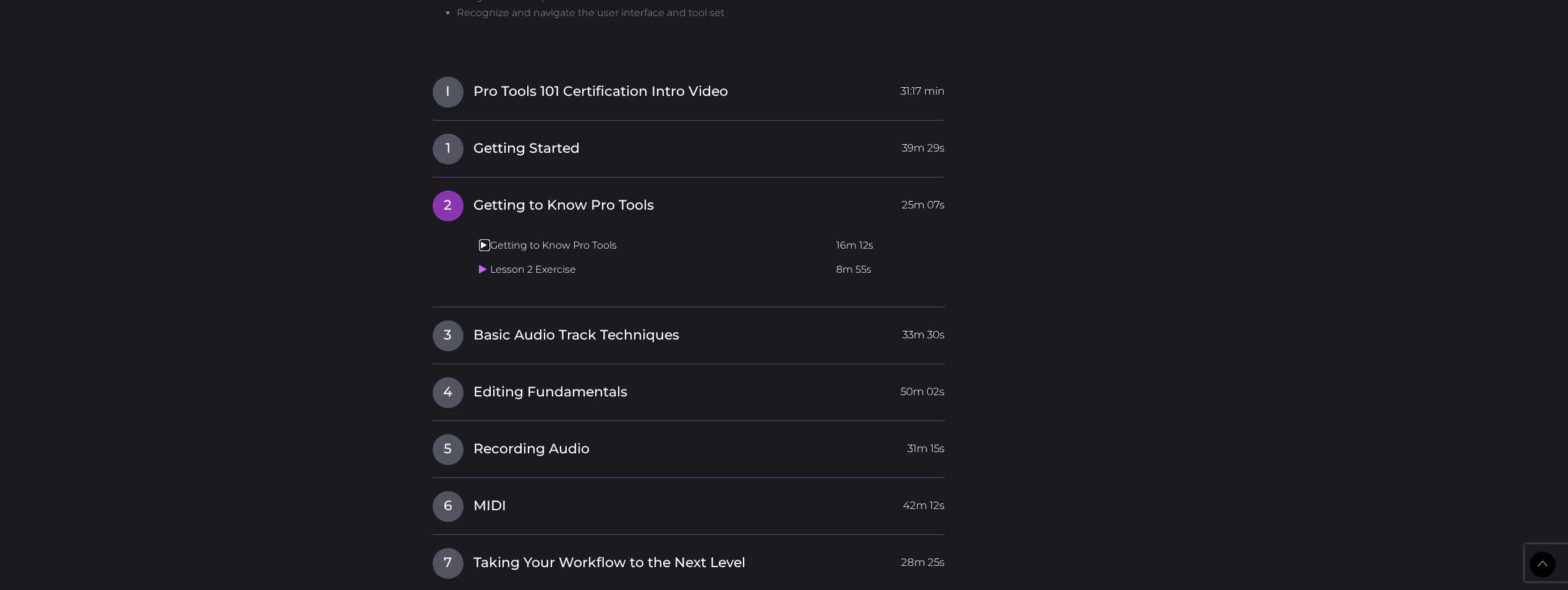
click at [484, 240] on icon at bounding box center [483, 245] width 8 height 10
